Goal: Information Seeking & Learning: Find specific fact

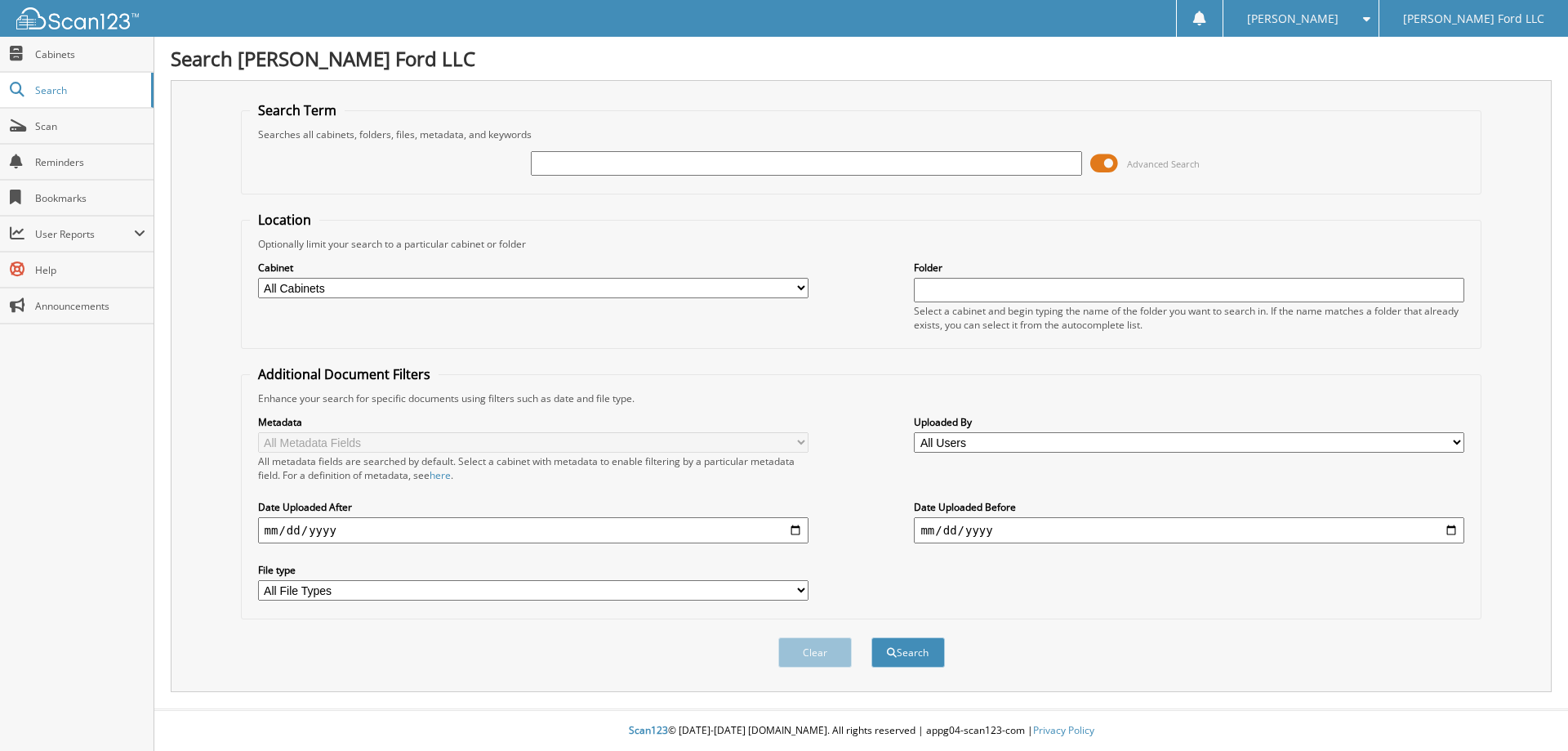
click at [573, 163] on input "text" at bounding box center [806, 163] width 550 height 25
type input "251023b"
click at [872, 637] on button "Search" at bounding box center [908, 652] width 73 height 30
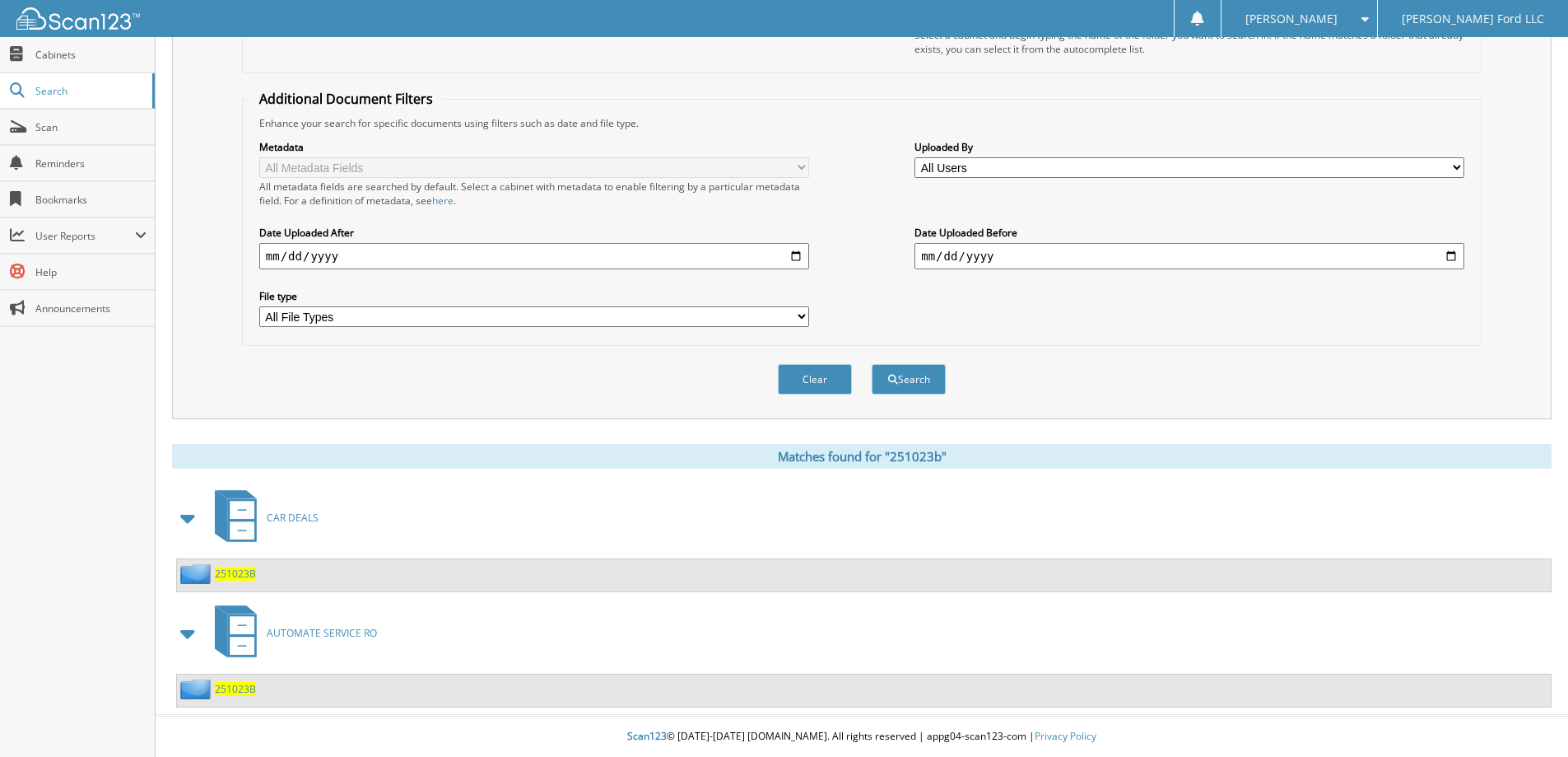
scroll to position [279, 0]
click at [232, 574] on span "251023B" at bounding box center [235, 574] width 41 height 14
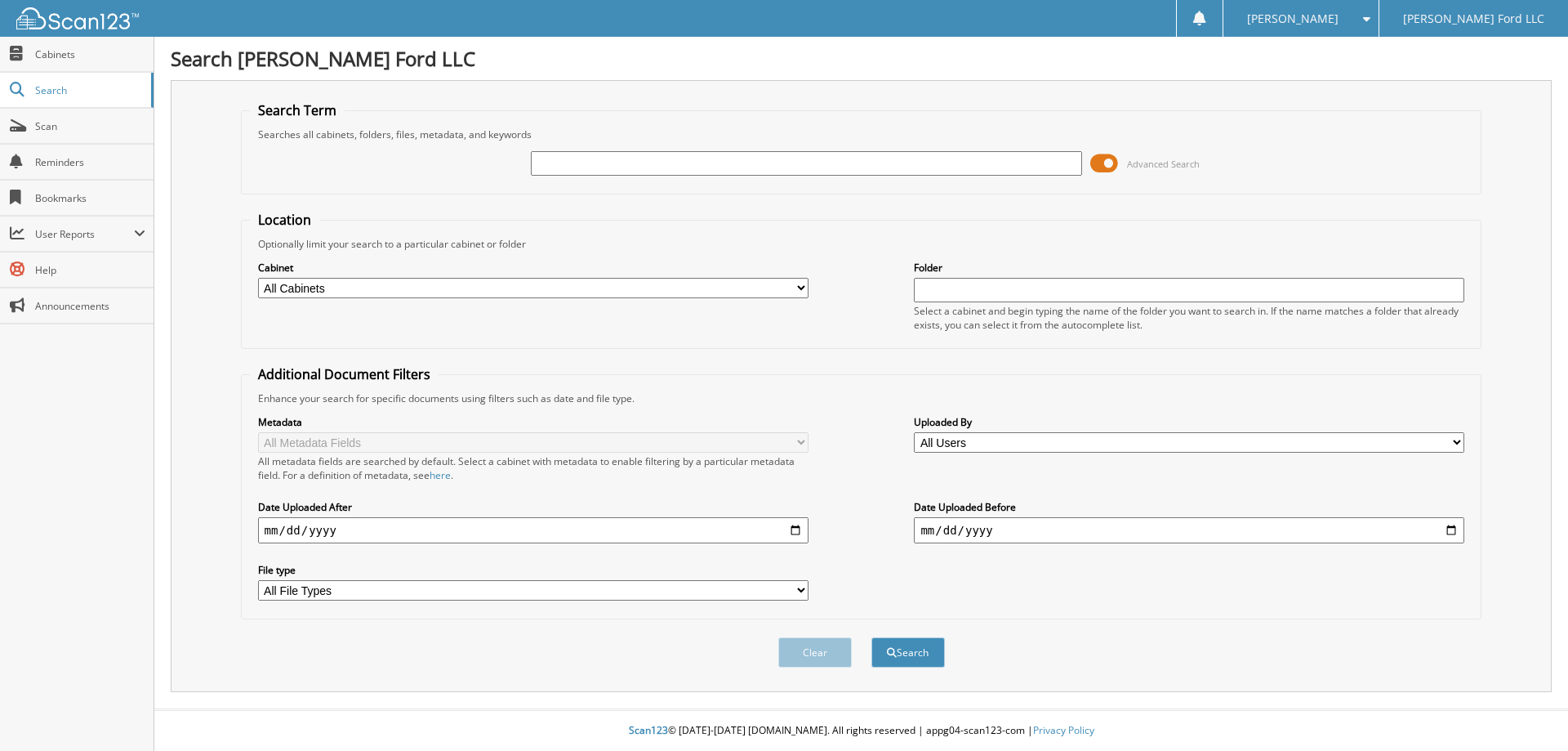
click at [575, 161] on input "text" at bounding box center [806, 163] width 550 height 25
type input "[PERSON_NAME]"
click at [918, 658] on button "Search" at bounding box center [908, 652] width 73 height 30
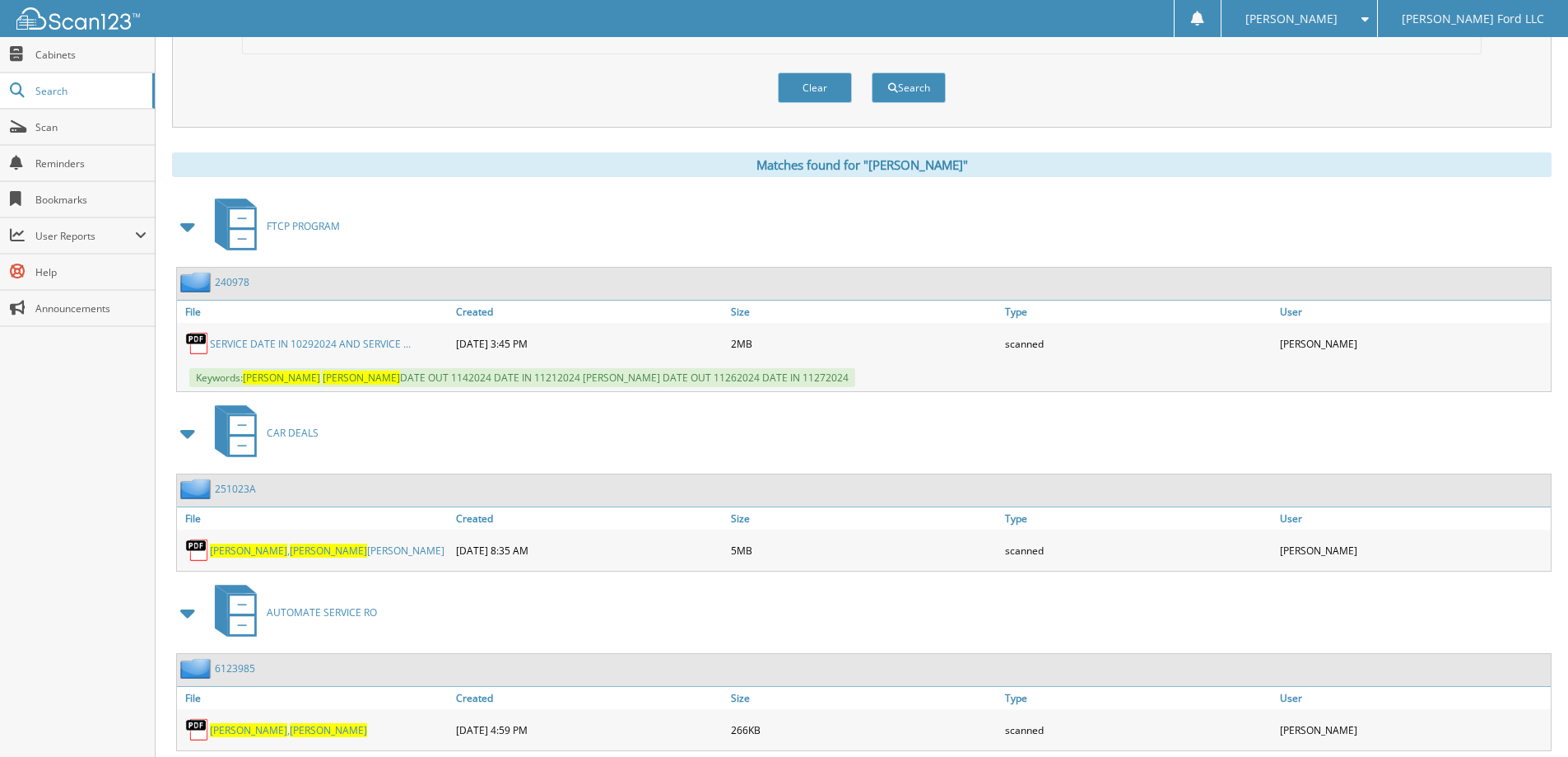
scroll to position [576, 0]
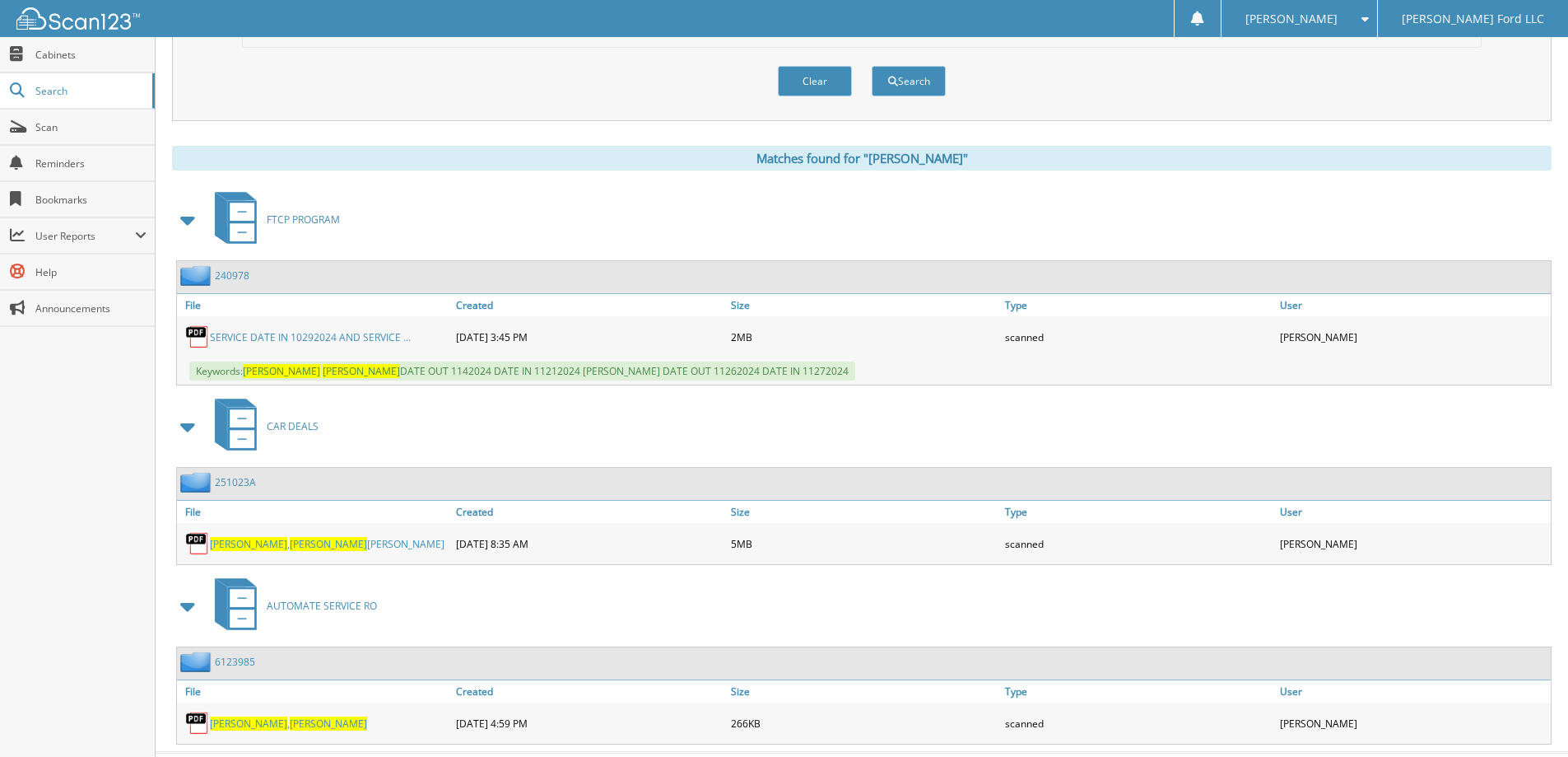
click at [289, 540] on span "[PERSON_NAME]" at bounding box center [328, 543] width 77 height 14
